Goal: Complete application form

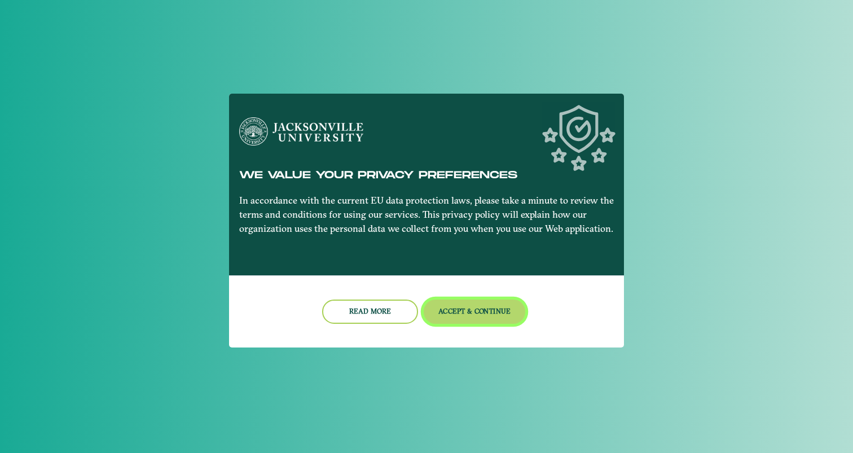
click at [482, 318] on button "Accept & Continue" at bounding box center [475, 311] width 102 height 24
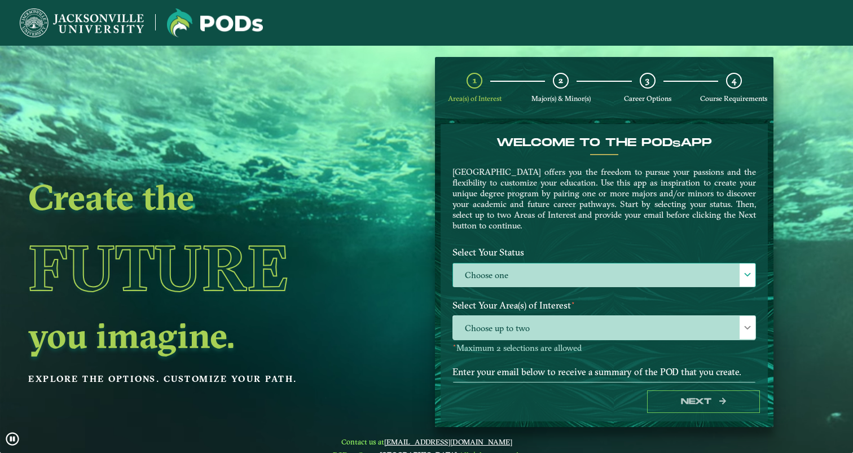
click at [527, 266] on label "Choose one" at bounding box center [604, 275] width 302 height 24
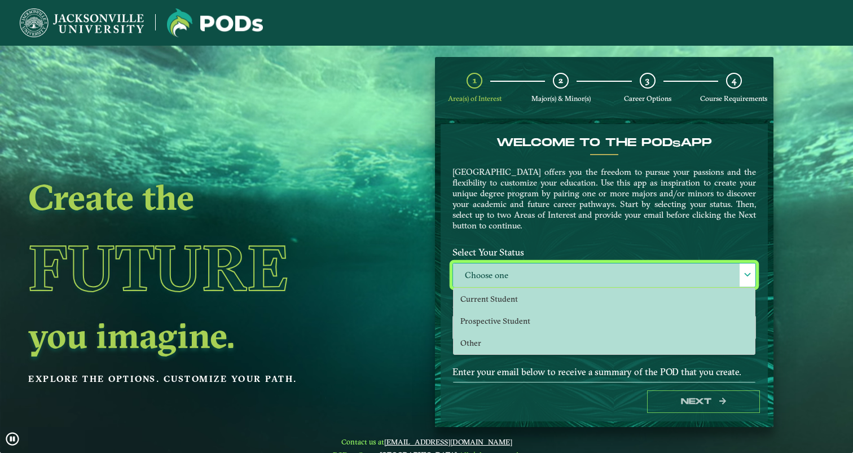
scroll to position [6, 46]
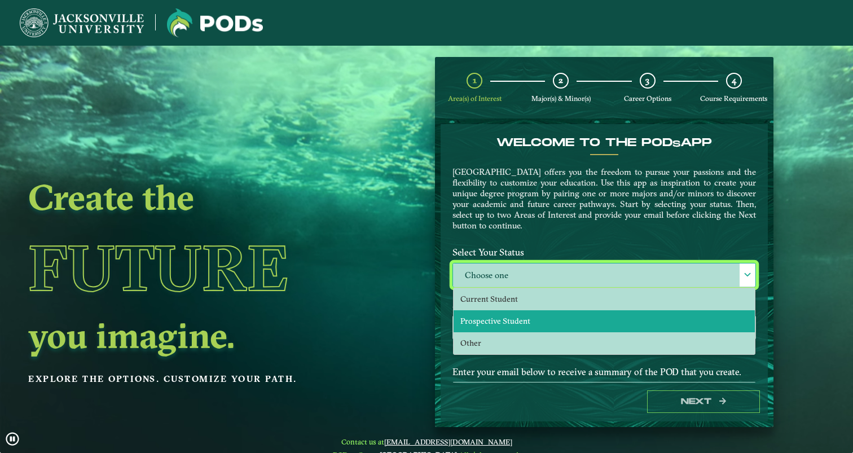
click at [531, 324] on li "Prospective Student" at bounding box center [603, 321] width 301 height 22
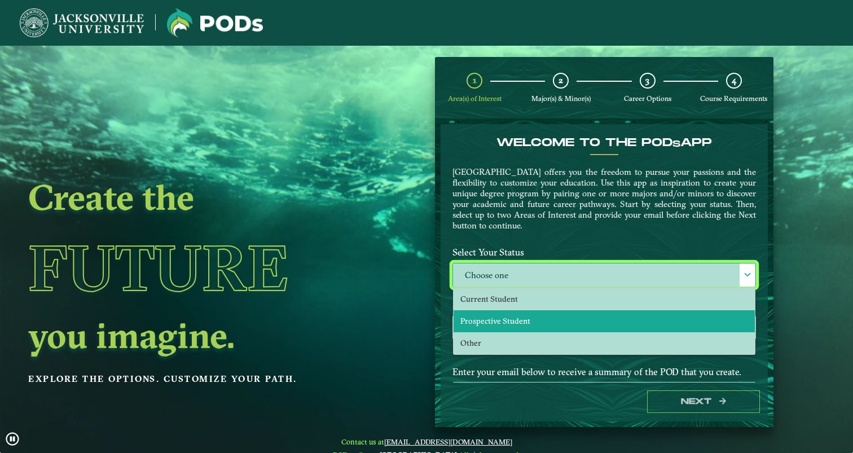
select select "[object Object]"
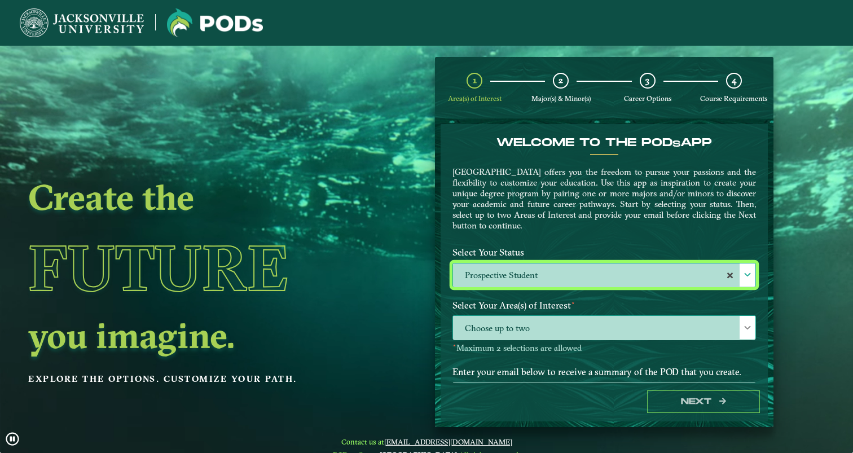
click at [508, 333] on span "Choose up to two" at bounding box center [604, 328] width 302 height 24
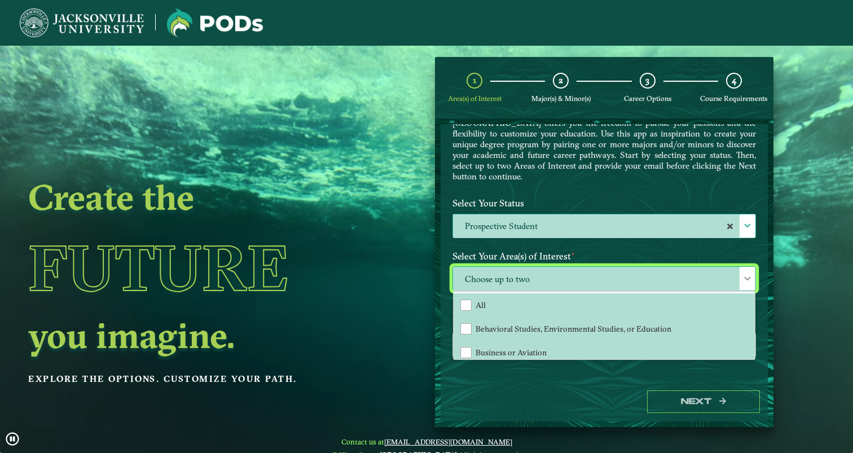
scroll to position [74, 0]
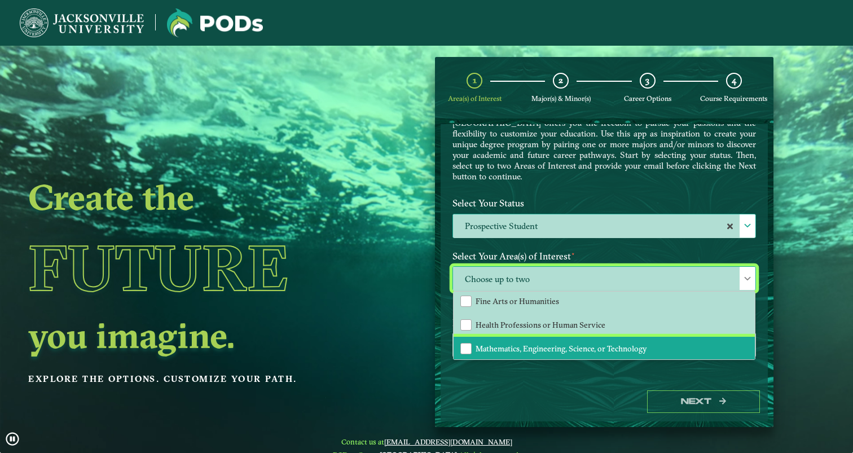
click at [565, 347] on span "Mathematics, Engineering, Science, or Technology" at bounding box center [560, 348] width 171 height 10
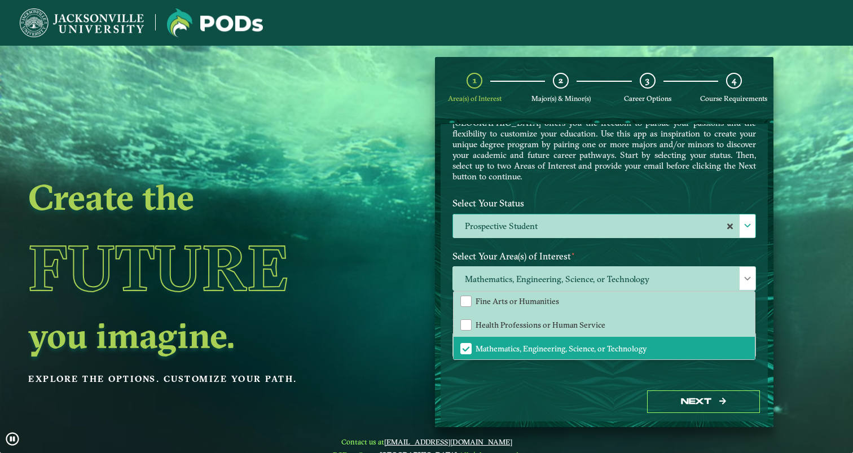
click at [682, 369] on div "Enter your email below to receive a summary of the POD that you create." at bounding box center [604, 342] width 320 height 61
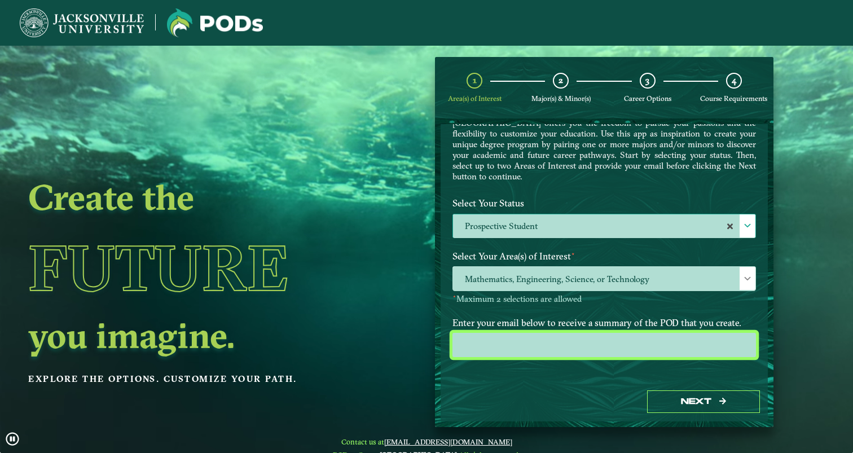
click at [530, 340] on input "email" at bounding box center [603, 345] width 303 height 24
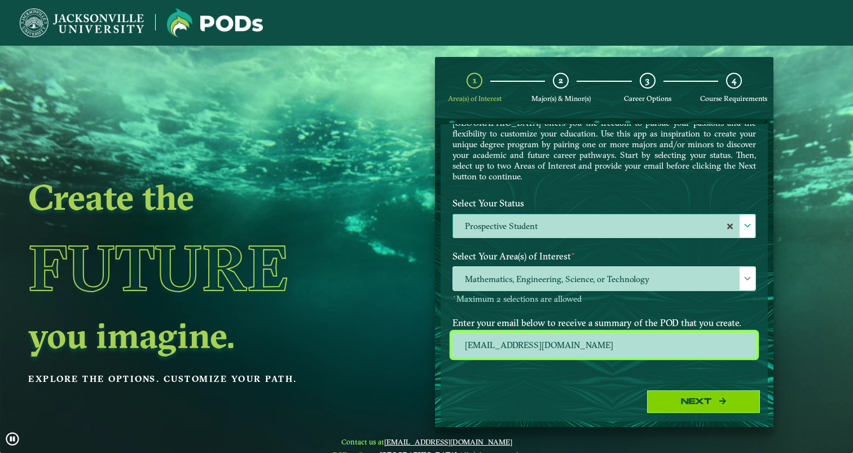
type input "ellieballew04@gmail.com"
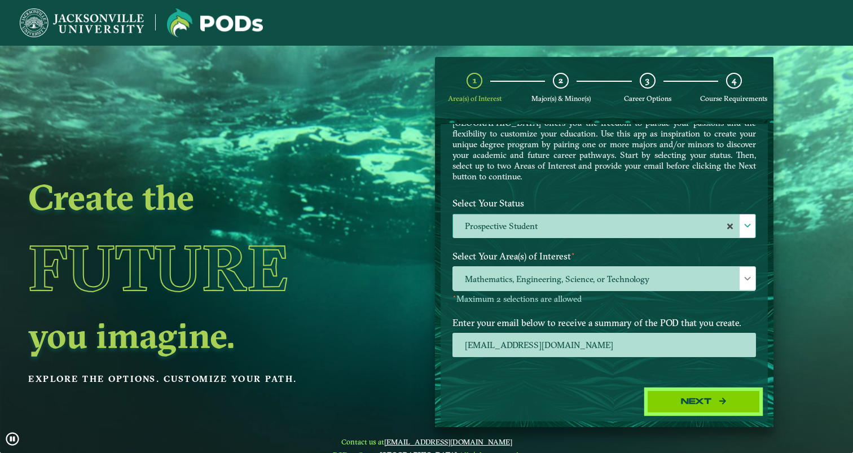
click at [675, 403] on button "Next" at bounding box center [703, 401] width 113 height 23
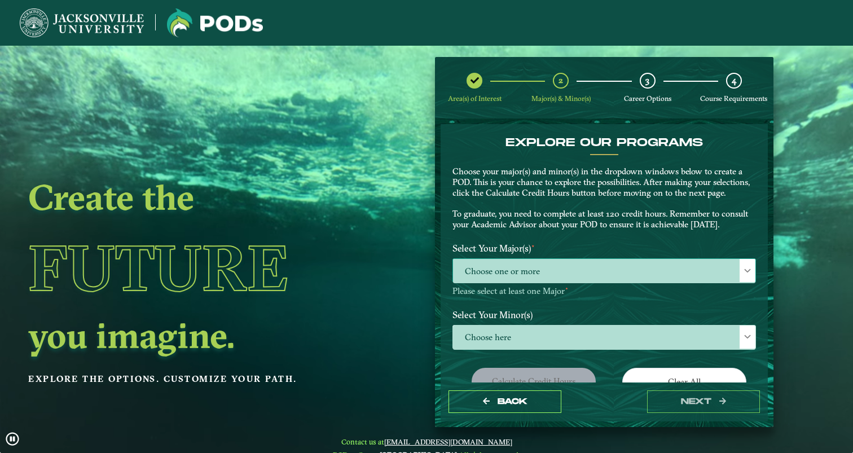
click at [547, 275] on span "Choose one or more" at bounding box center [604, 271] width 302 height 24
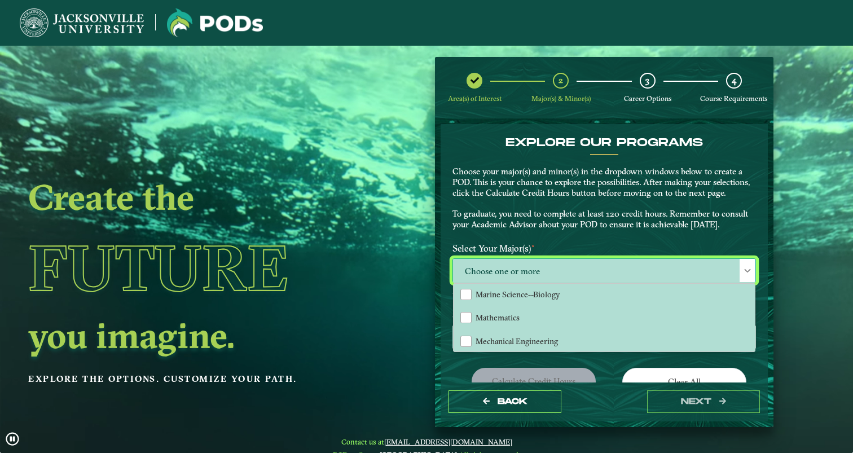
scroll to position [217, 0]
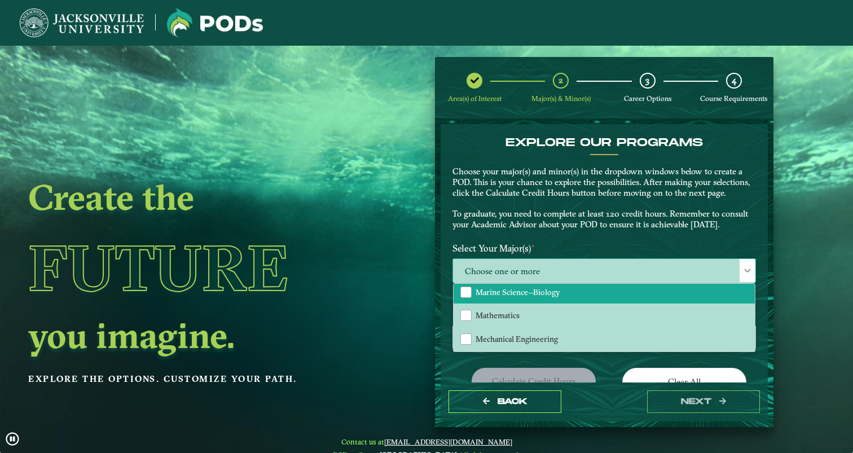
click at [547, 293] on span "Marine Science--Biology" at bounding box center [517, 292] width 85 height 10
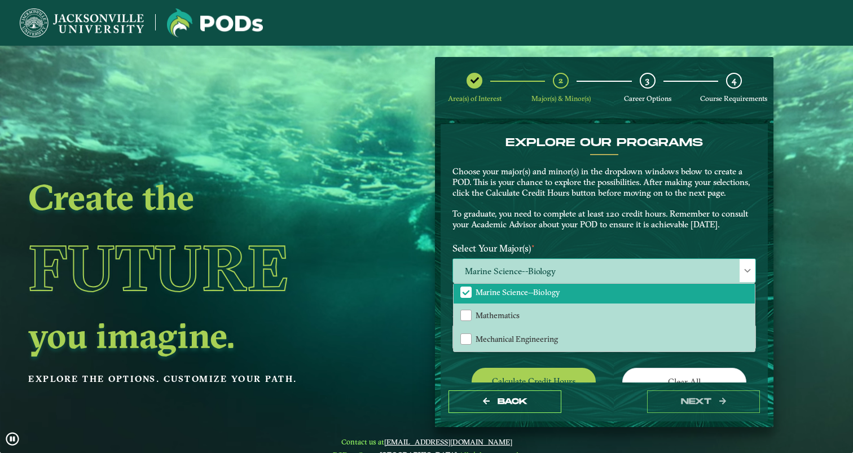
click at [743, 268] on span at bounding box center [747, 271] width 8 height 8
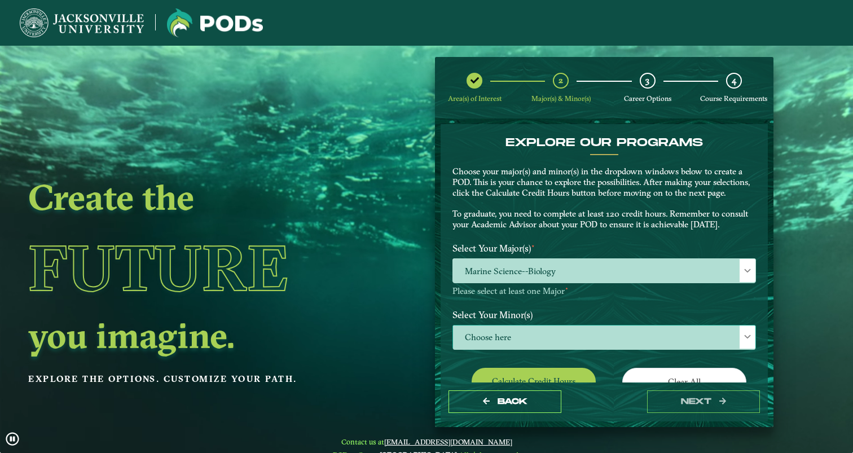
click at [531, 341] on span "Choose here" at bounding box center [604, 337] width 302 height 24
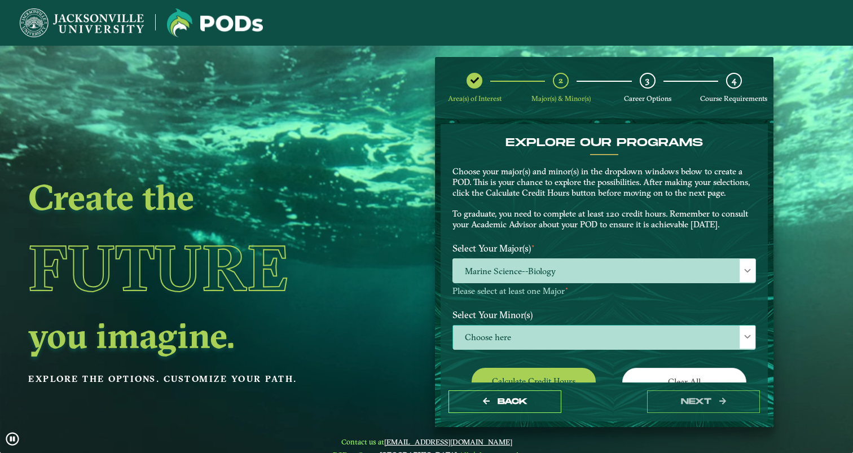
scroll to position [6, 46]
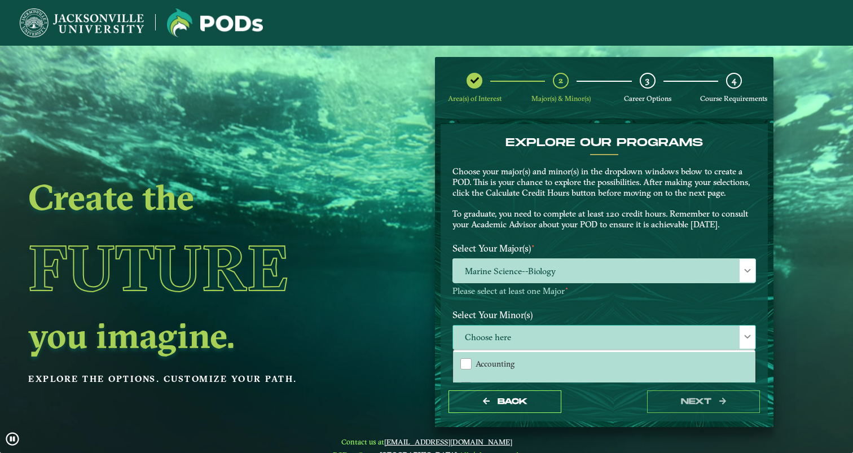
click at [722, 337] on span "Choose here" at bounding box center [604, 337] width 302 height 24
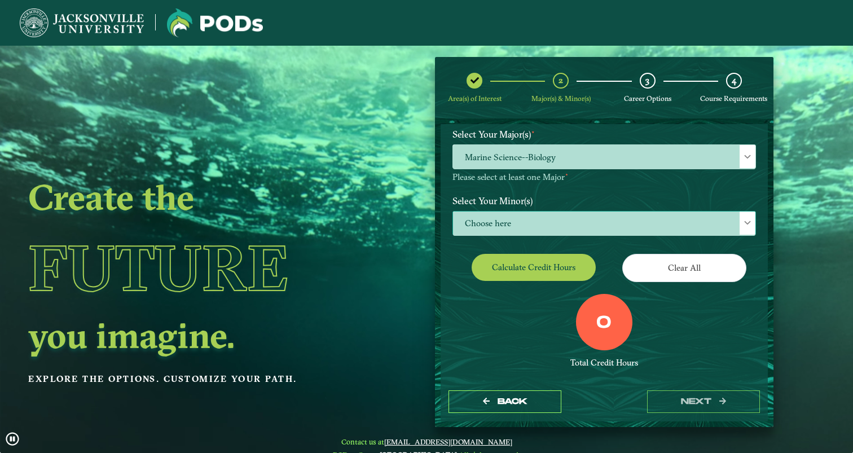
scroll to position [121, 0]
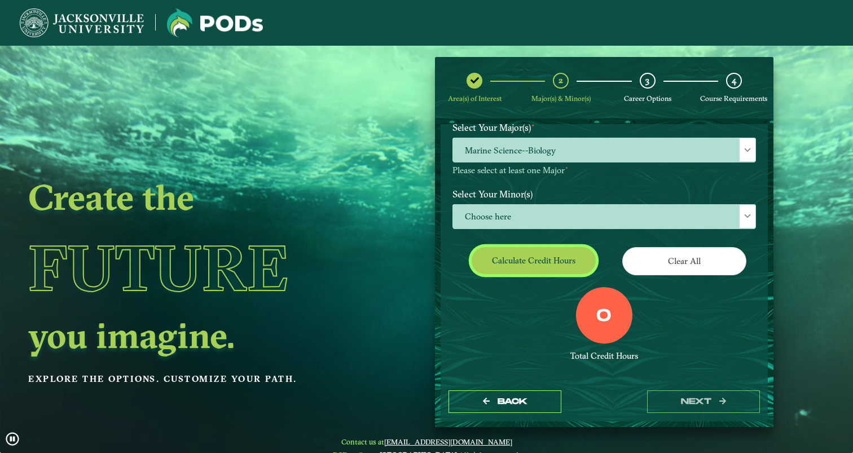
click at [530, 262] on button "Calculate credit hours" at bounding box center [533, 260] width 124 height 27
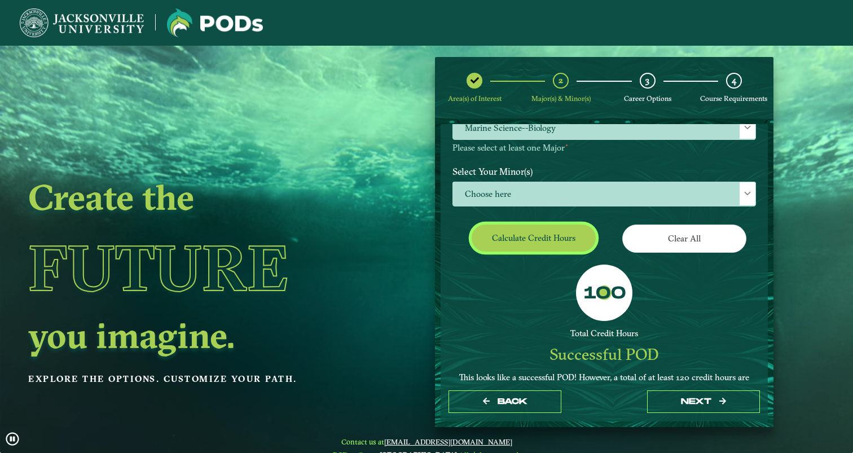
scroll to position [215, 0]
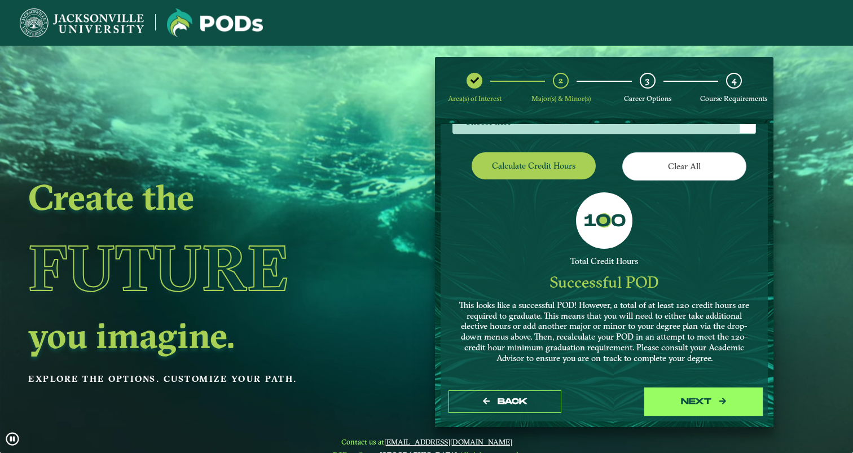
click at [711, 402] on button "next" at bounding box center [703, 401] width 113 height 23
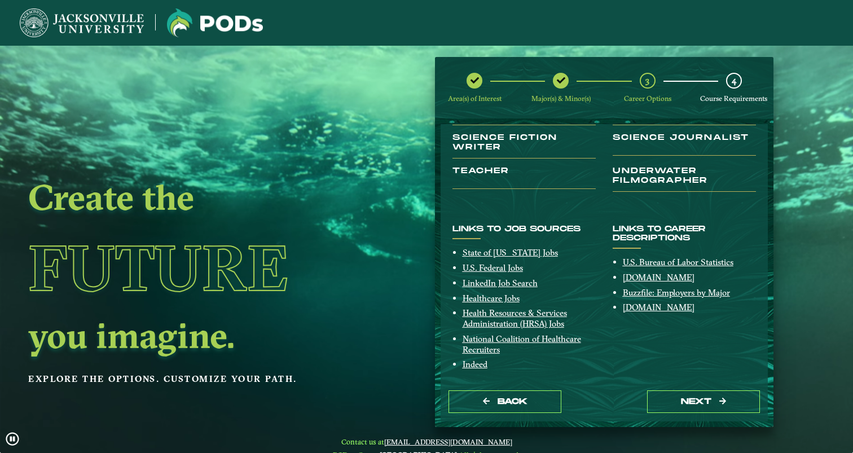
scroll to position [223, 0]
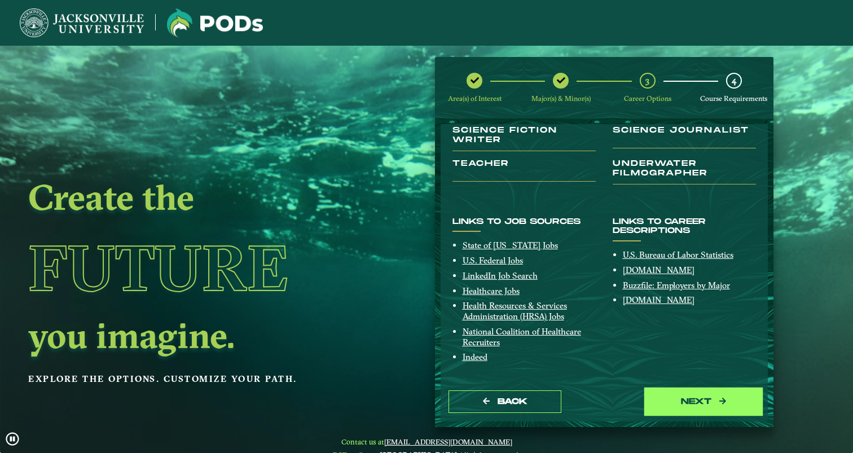
click at [690, 399] on button "next" at bounding box center [703, 401] width 113 height 23
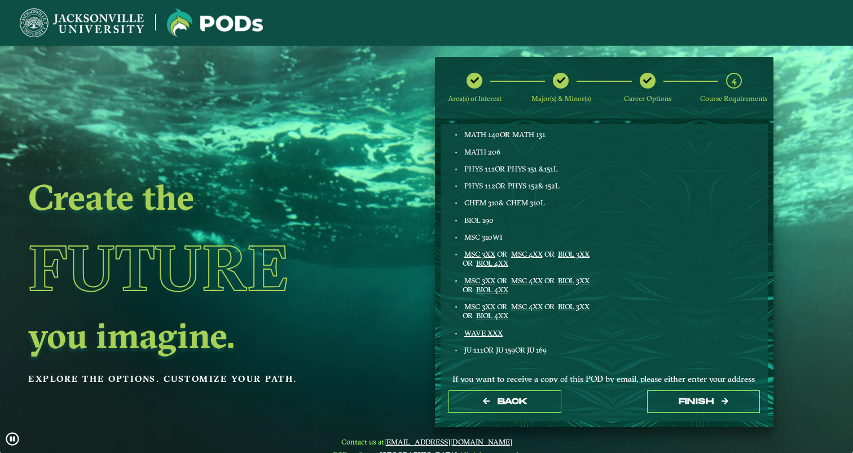
scroll to position [532, 0]
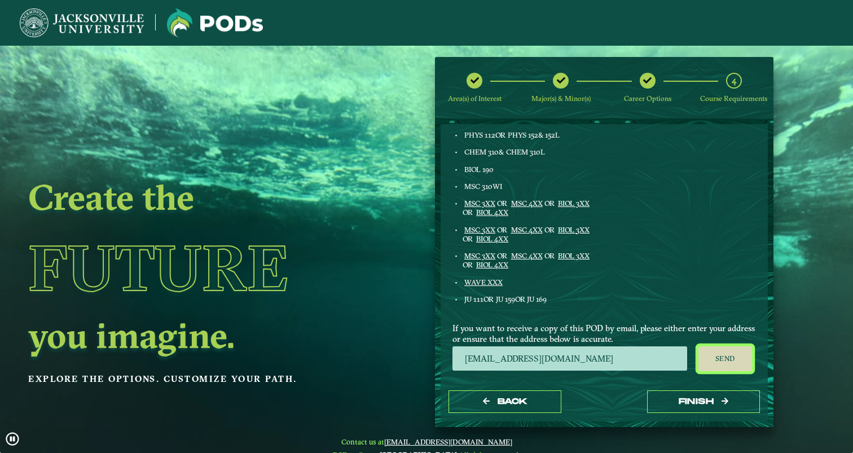
click at [720, 360] on button "Send" at bounding box center [725, 358] width 54 height 25
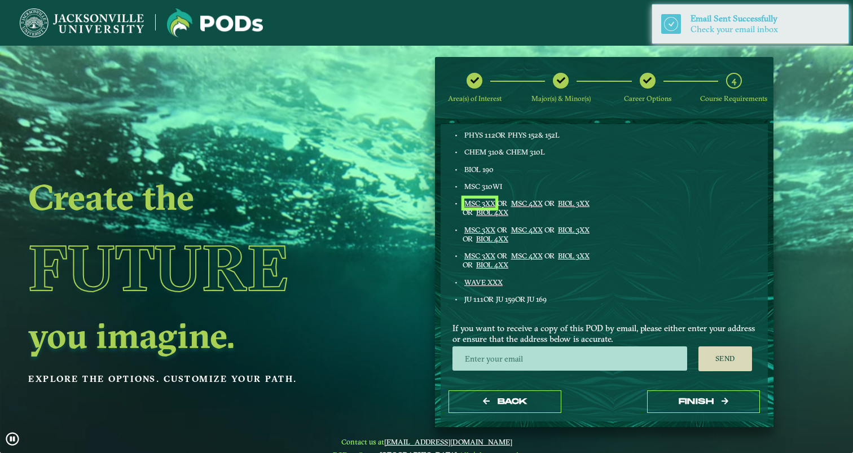
click at [478, 201] on link "MSC 3XX" at bounding box center [479, 203] width 31 height 9
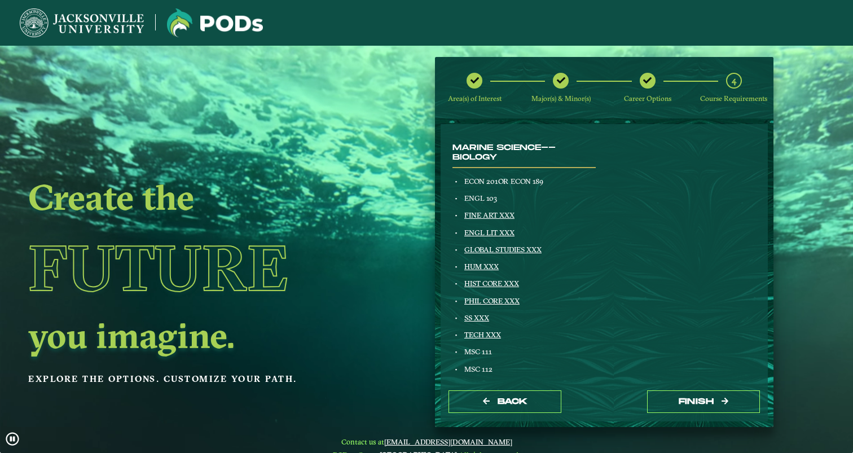
scroll to position [125, 0]
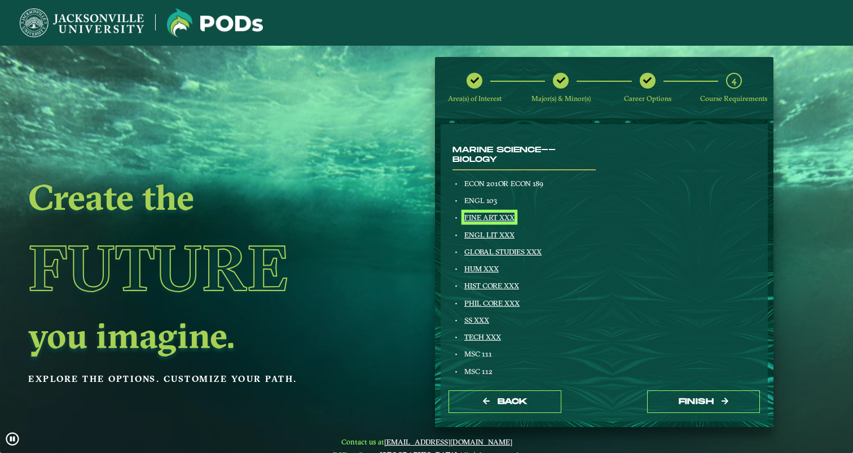
click at [495, 214] on link "FINE ART XXX" at bounding box center [489, 217] width 50 height 9
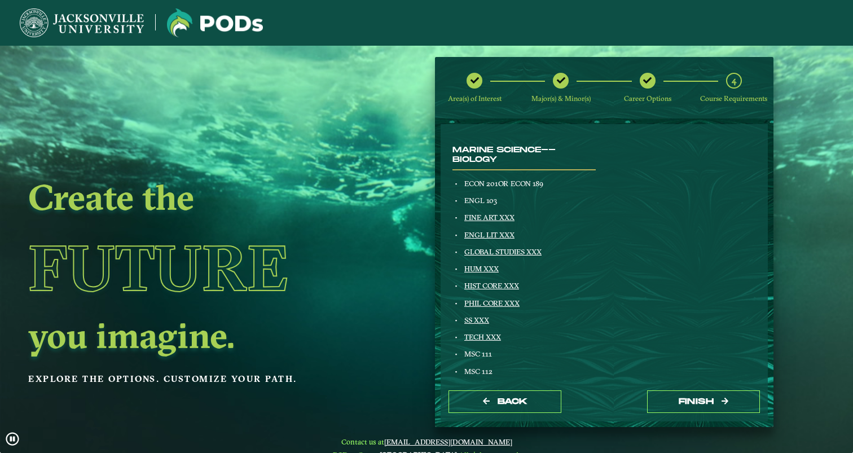
click at [492, 227] on div "Marine Science--Biology ECON 201 OR ECON 189 ENGL 103 FINE ART XXX ENGL LIT XXX…" at bounding box center [524, 432] width 160 height 572
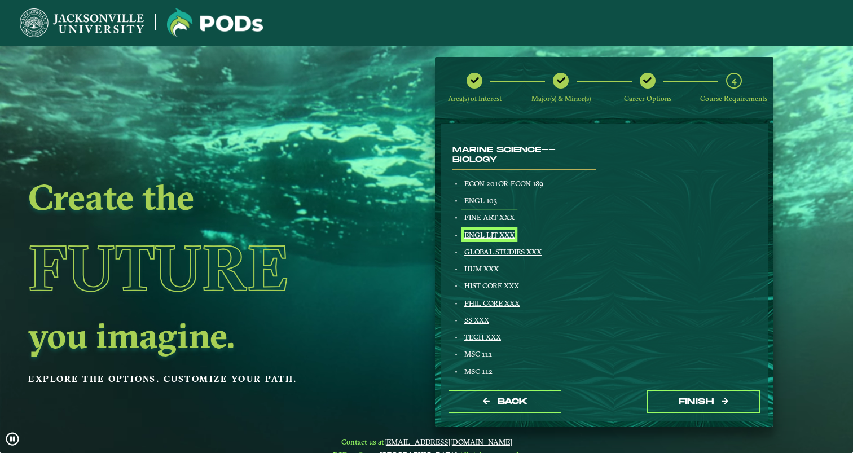
click at [492, 233] on link "ENGL LIT XXX" at bounding box center [489, 234] width 50 height 9
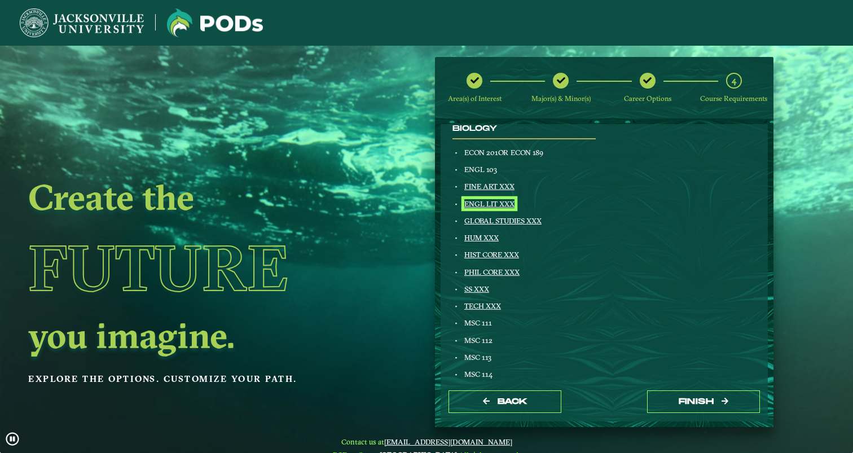
scroll to position [161, 0]
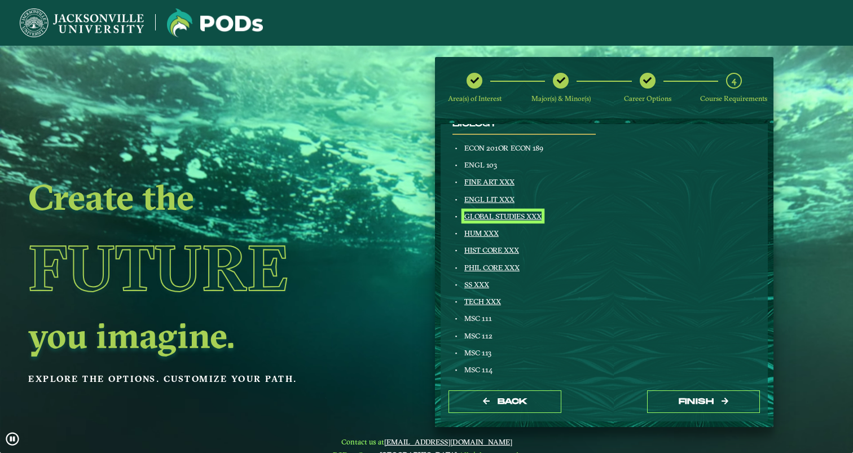
click at [521, 217] on link "GLOBAL STUDIES XXX" at bounding box center [502, 215] width 77 height 9
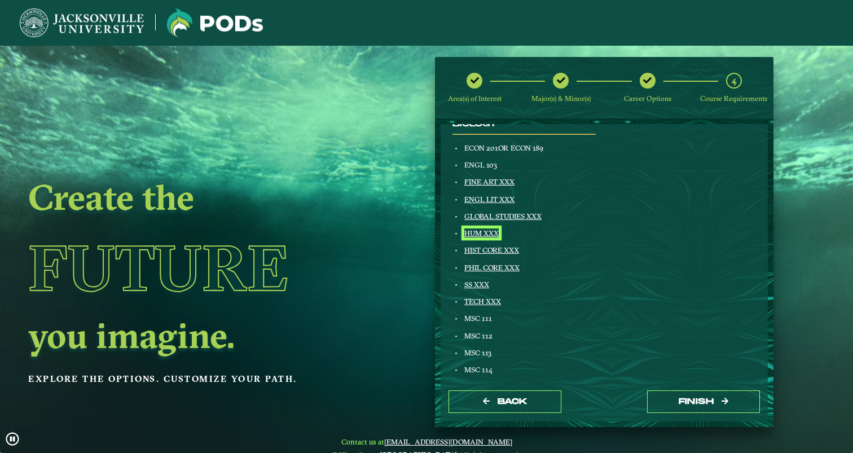
click at [481, 232] on link "HUM XXX" at bounding box center [481, 232] width 34 height 9
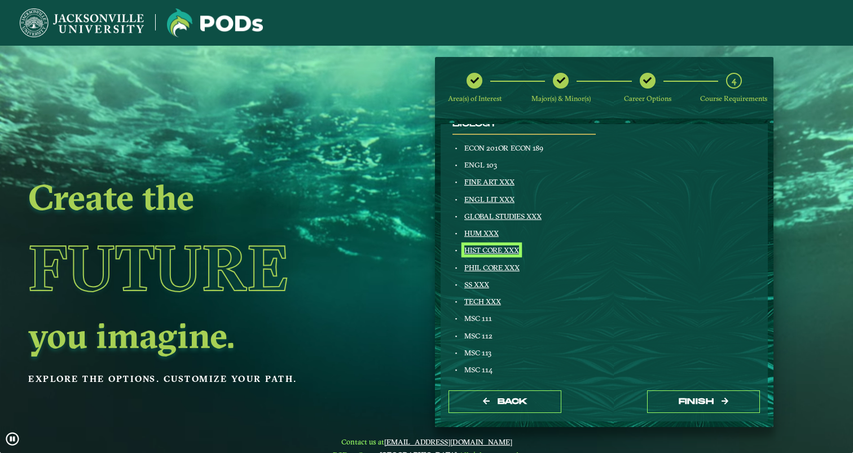
click at [490, 246] on link "HIST CORE XXX" at bounding box center [491, 249] width 55 height 9
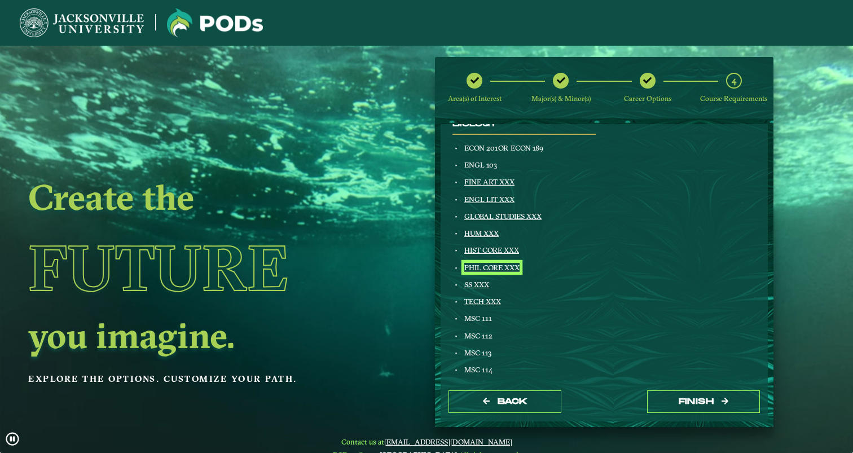
click at [478, 271] on link "PHIL CORE XXX" at bounding box center [491, 267] width 55 height 9
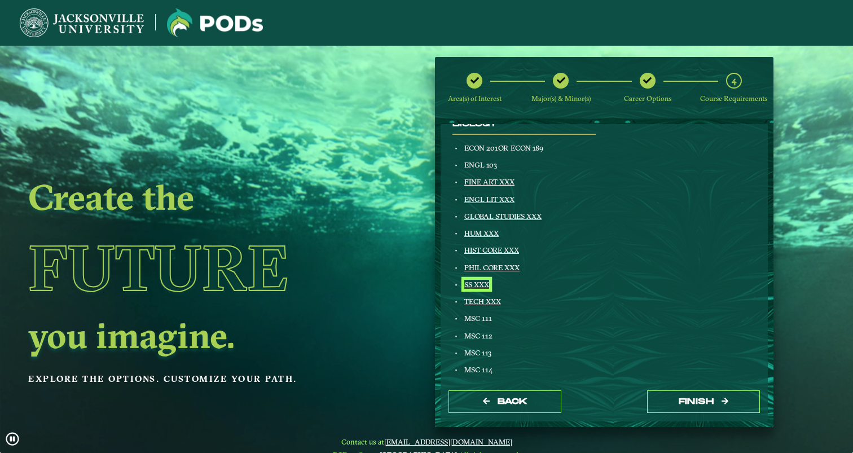
click at [477, 284] on link "SS XXX" at bounding box center [476, 284] width 25 height 9
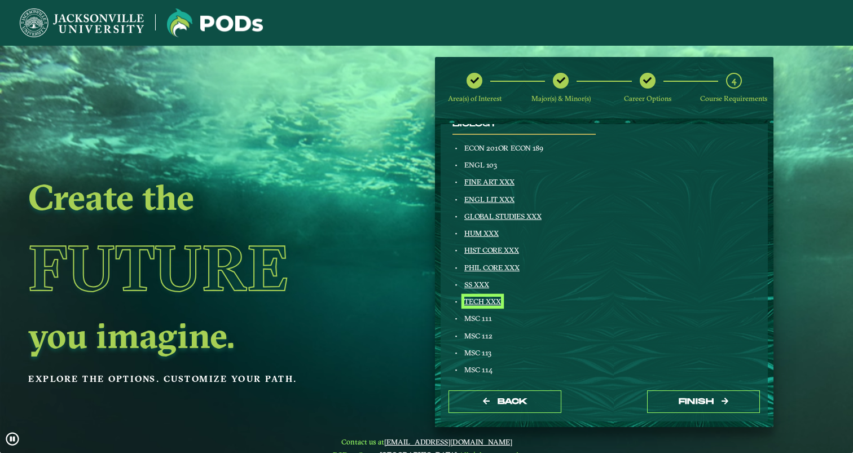
click at [481, 303] on link "TECH XXX" at bounding box center [482, 301] width 37 height 9
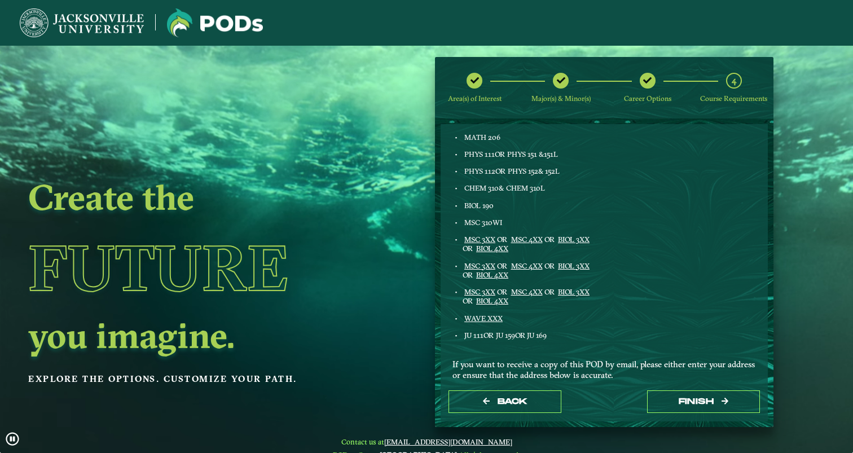
scroll to position [497, 0]
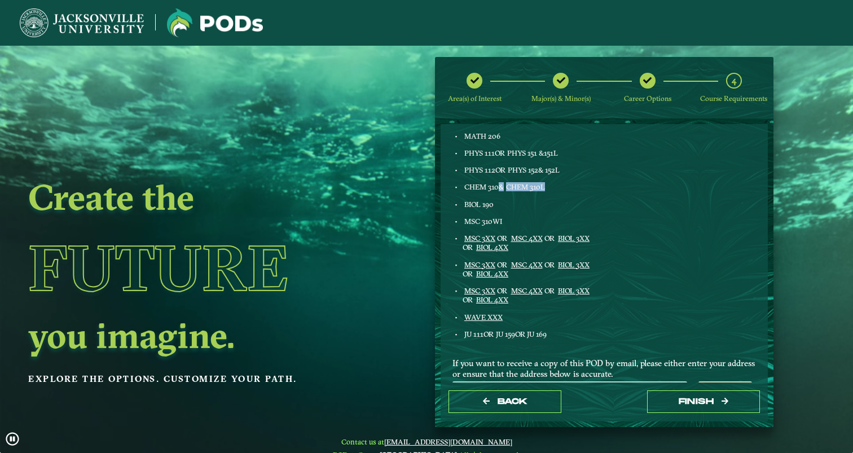
drag, startPoint x: 497, startPoint y: 184, endPoint x: 548, endPoint y: 189, distance: 51.0
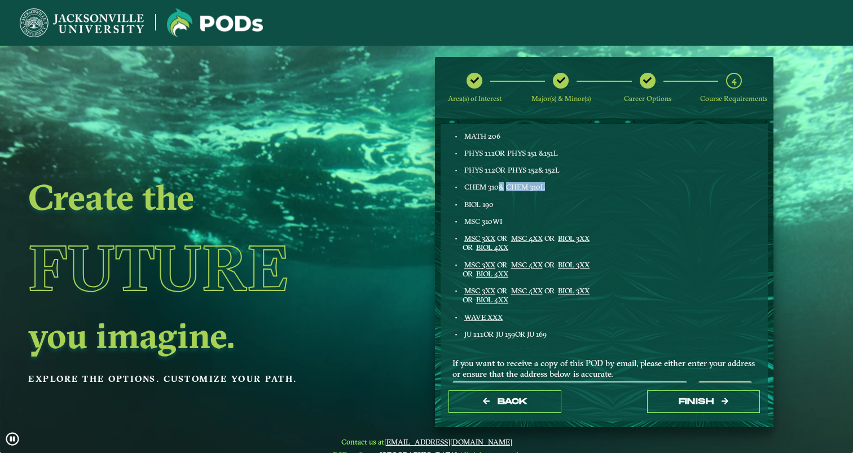
click at [548, 189] on div "CHEM 310 & CHEM 310L" at bounding box center [529, 186] width 134 height 9
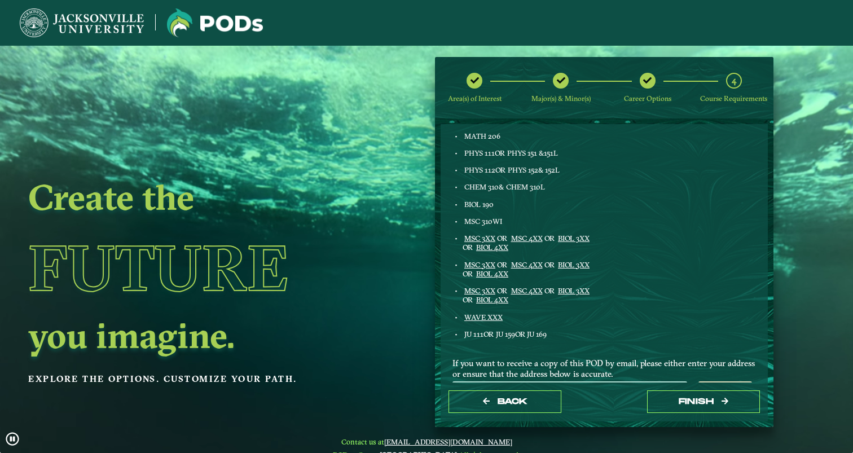
click at [564, 201] on div "BIOL 190" at bounding box center [529, 204] width 134 height 9
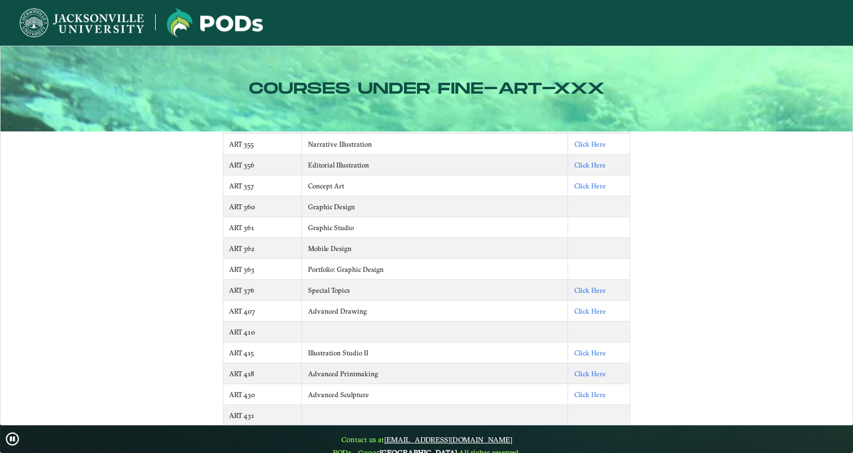
scroll to position [1235, 0]
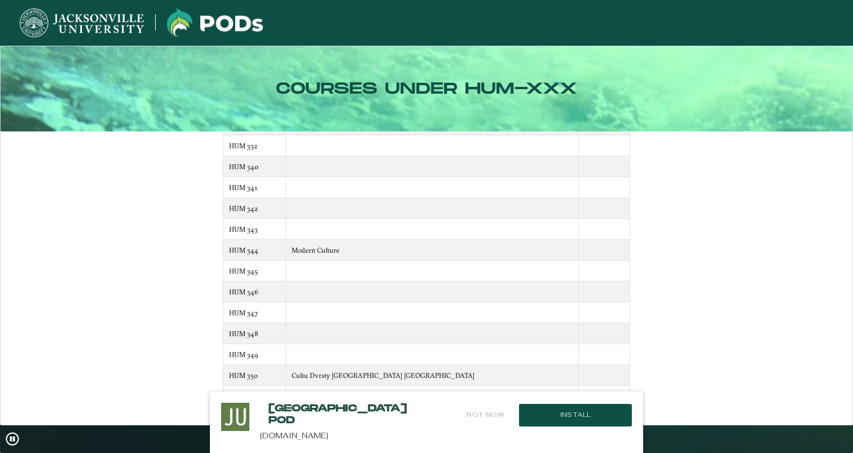
scroll to position [17, 0]
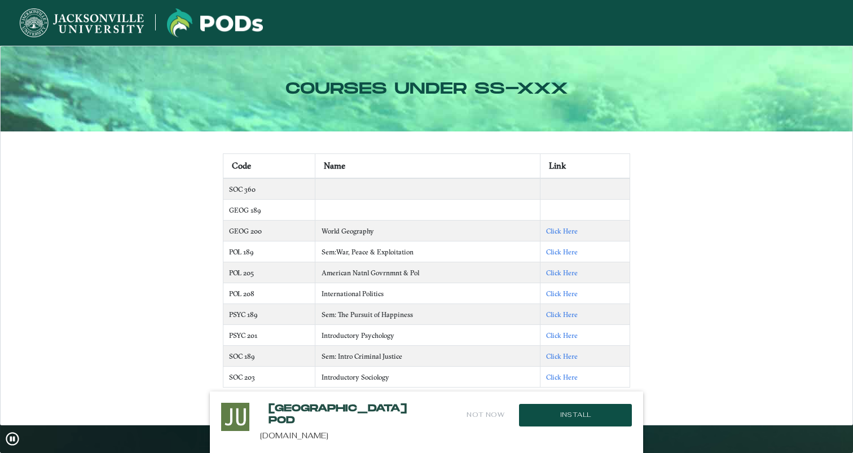
scroll to position [17, 0]
